Goal: Ask a question: Seek information or help from site administrators or community

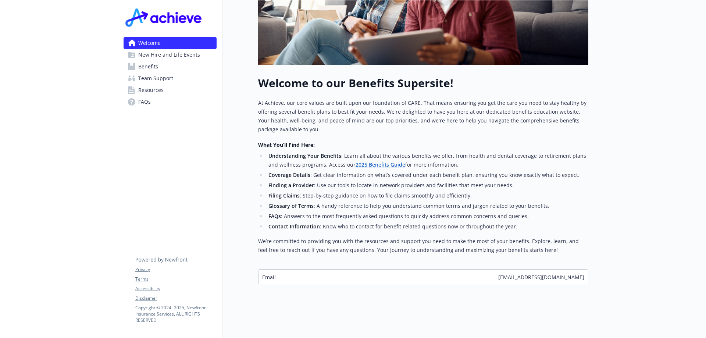
scroll to position [119, 0]
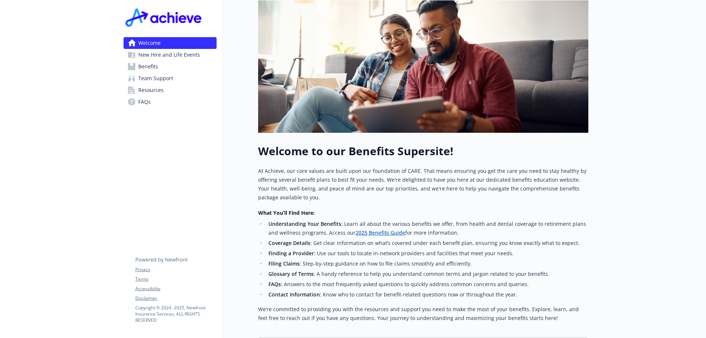
click at [159, 64] on link "Benefits" at bounding box center [170, 67] width 93 height 12
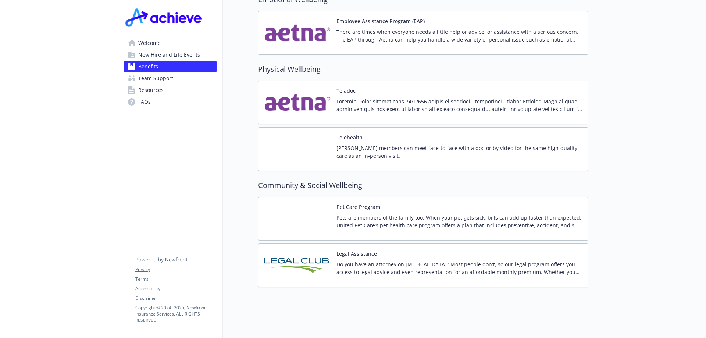
scroll to position [1185, 0]
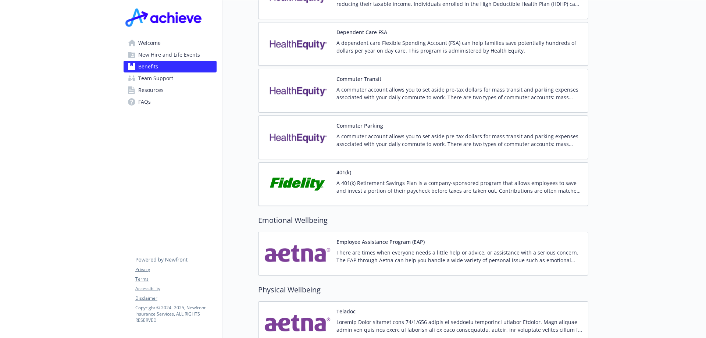
click at [158, 77] on span "Team Support" at bounding box center [155, 78] width 35 height 12
